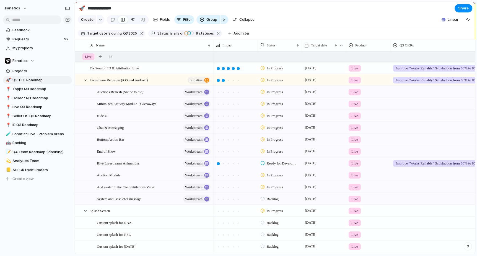
click at [134, 21] on div at bounding box center [133, 19] width 4 height 9
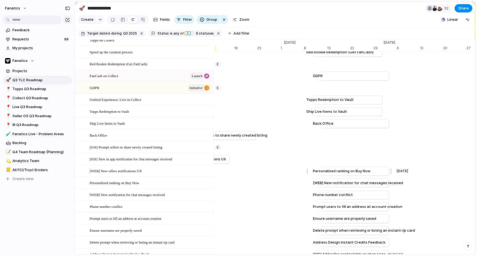
scroll to position [0, 3651]
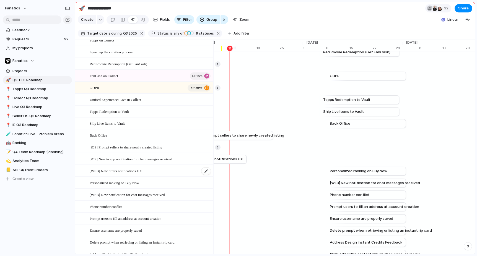
click at [149, 169] on div "[WEB] New offers notifications UX" at bounding box center [151, 170] width 122 height 11
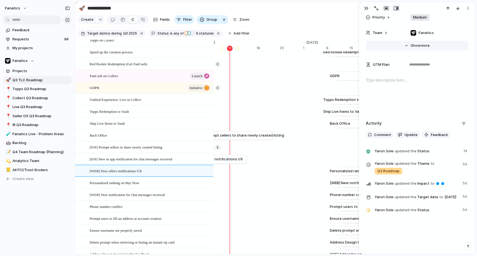
scroll to position [182, 0]
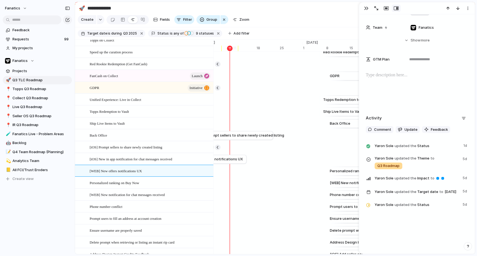
click at [285, 193] on div "Phone number conflict [DATE]" at bounding box center [252, 195] width 7378 height 12
click at [364, 11] on button "button" at bounding box center [366, 8] width 9 height 7
